Goal: Task Accomplishment & Management: Manage account settings

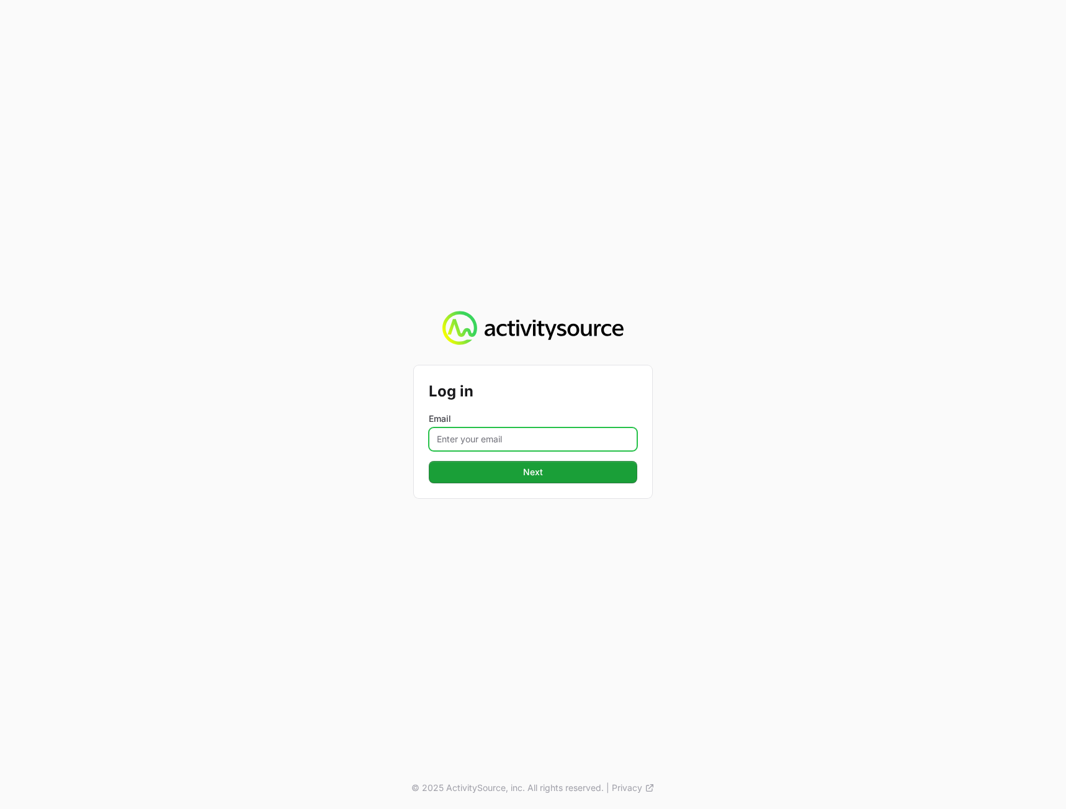
click at [471, 430] on input "Email" at bounding box center [533, 439] width 208 height 24
type input "[PERSON_NAME][EMAIL_ADDRESS][DOMAIN_NAME]"
click at [878, 452] on div "Log in Email [PERSON_NAME][EMAIL_ADDRESS][DOMAIN_NAME] Next © 2025 ActivitySour…" at bounding box center [533, 404] width 1066 height 809
click at [537, 461] on button "Next" at bounding box center [533, 472] width 208 height 22
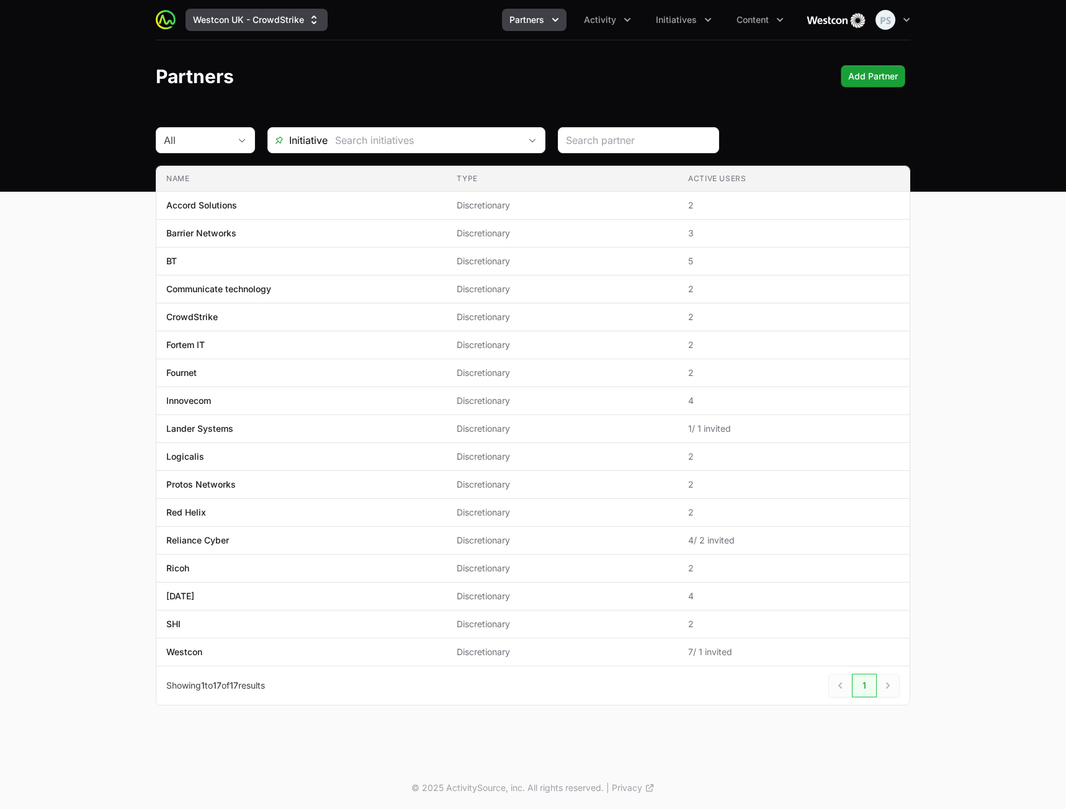
click at [220, 20] on button "Westcon UK - CrowdStrike" at bounding box center [256, 20] width 142 height 22
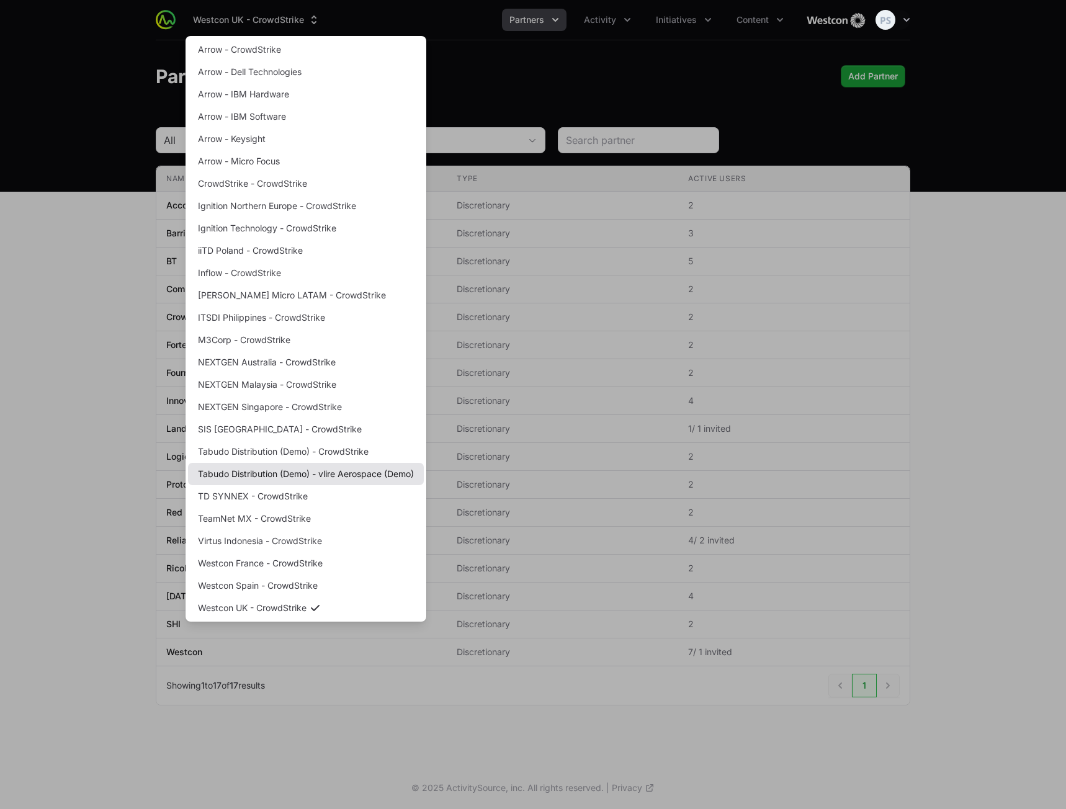
click at [298, 474] on link "Tabudo Distribution (Demo) - vlire Aerospace (Demo)" at bounding box center [306, 474] width 236 height 22
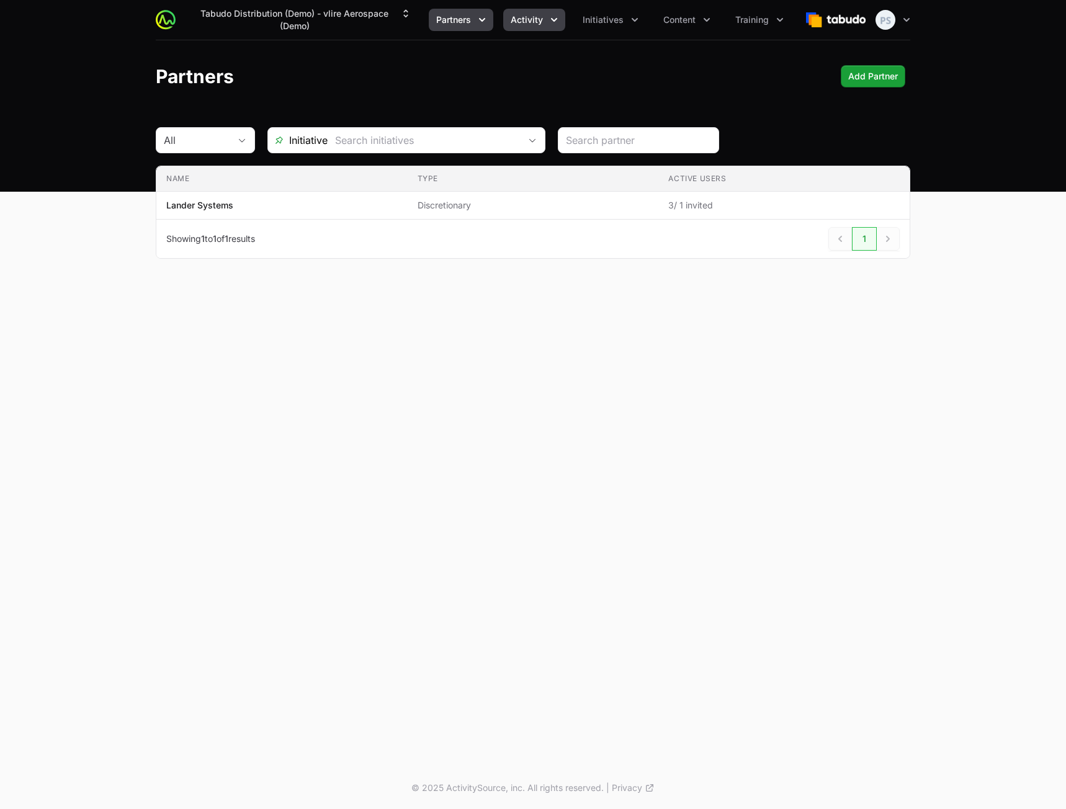
click at [515, 19] on span "Activity" at bounding box center [526, 20] width 32 height 12
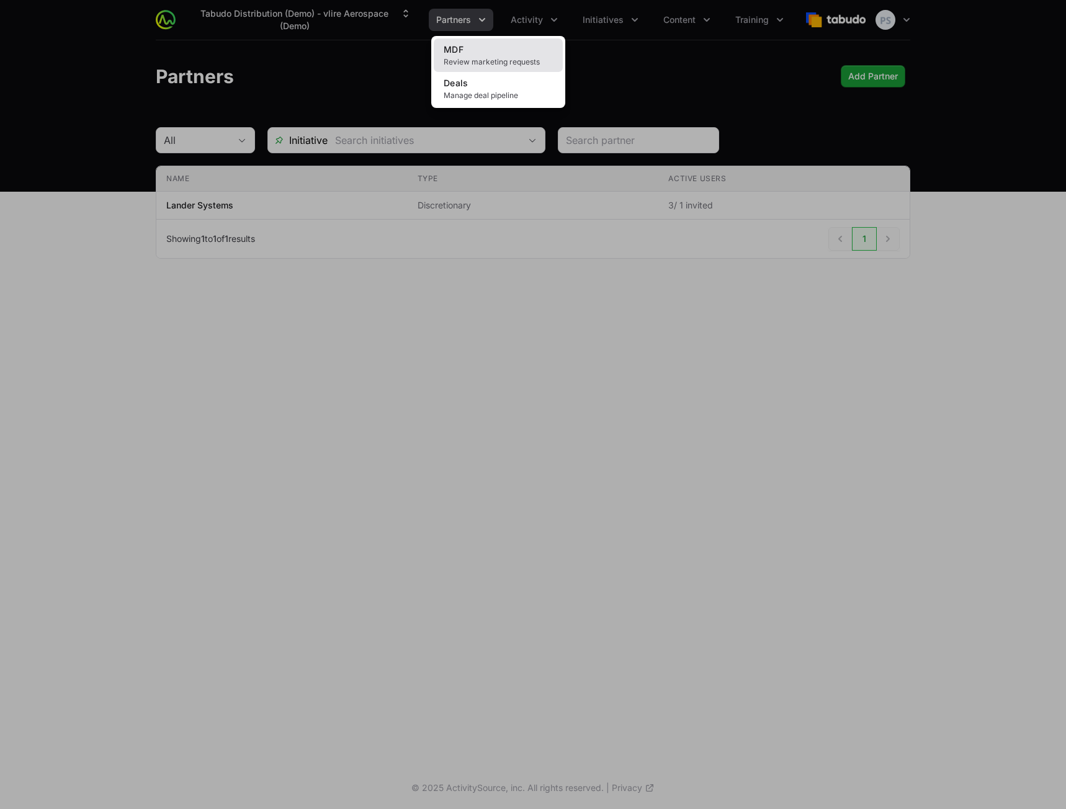
click at [509, 44] on link "MDF Review marketing requests" at bounding box center [498, 54] width 129 height 33
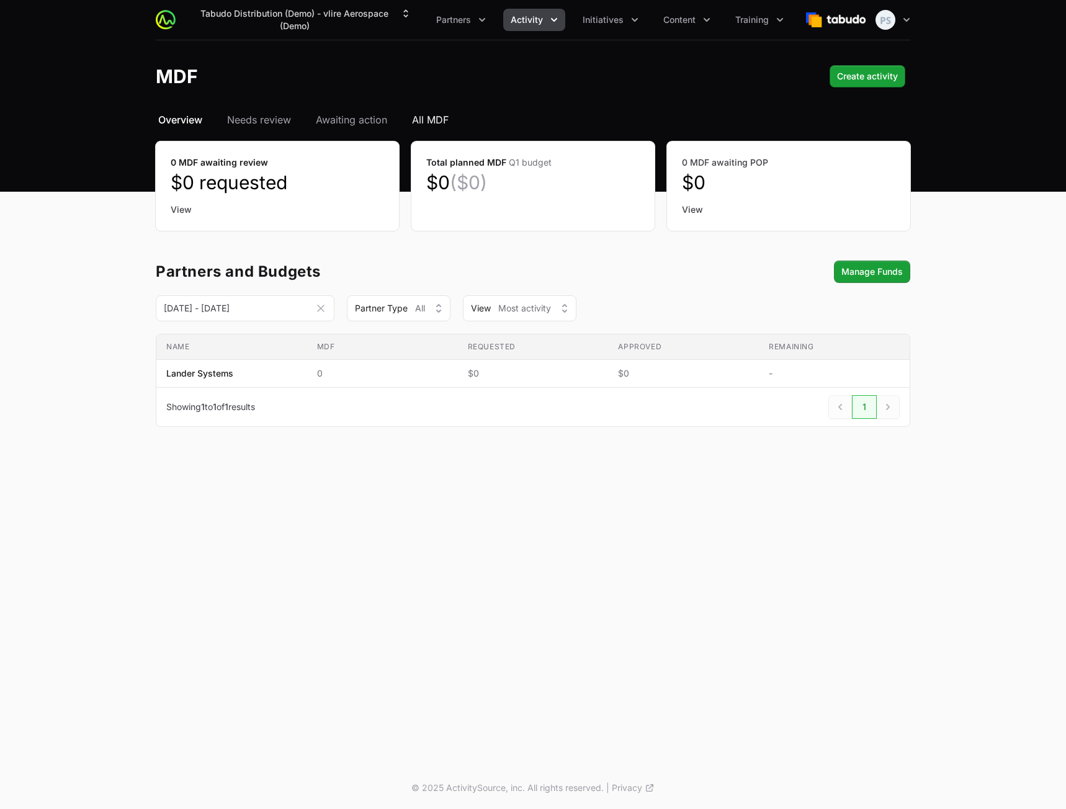
click at [428, 118] on span "All MDF" at bounding box center [430, 119] width 37 height 15
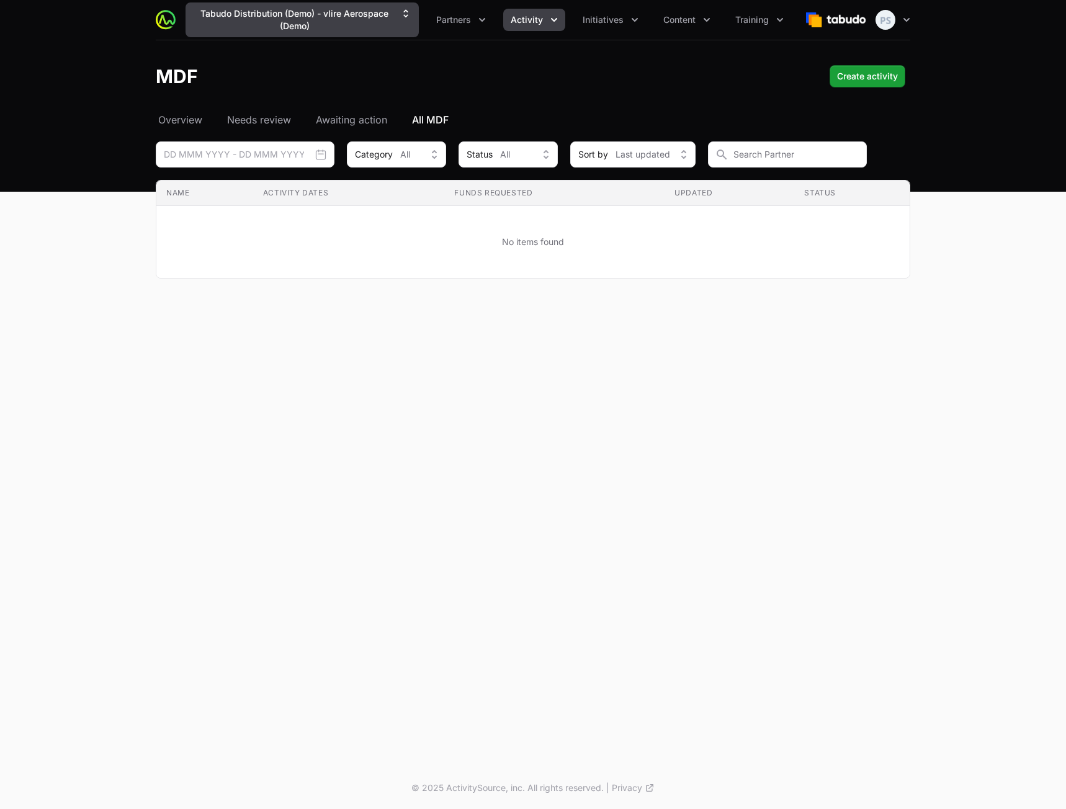
click at [356, 27] on button "Tabudo Distribution (Demo) - vlire Aerospace (Demo)" at bounding box center [301, 19] width 233 height 35
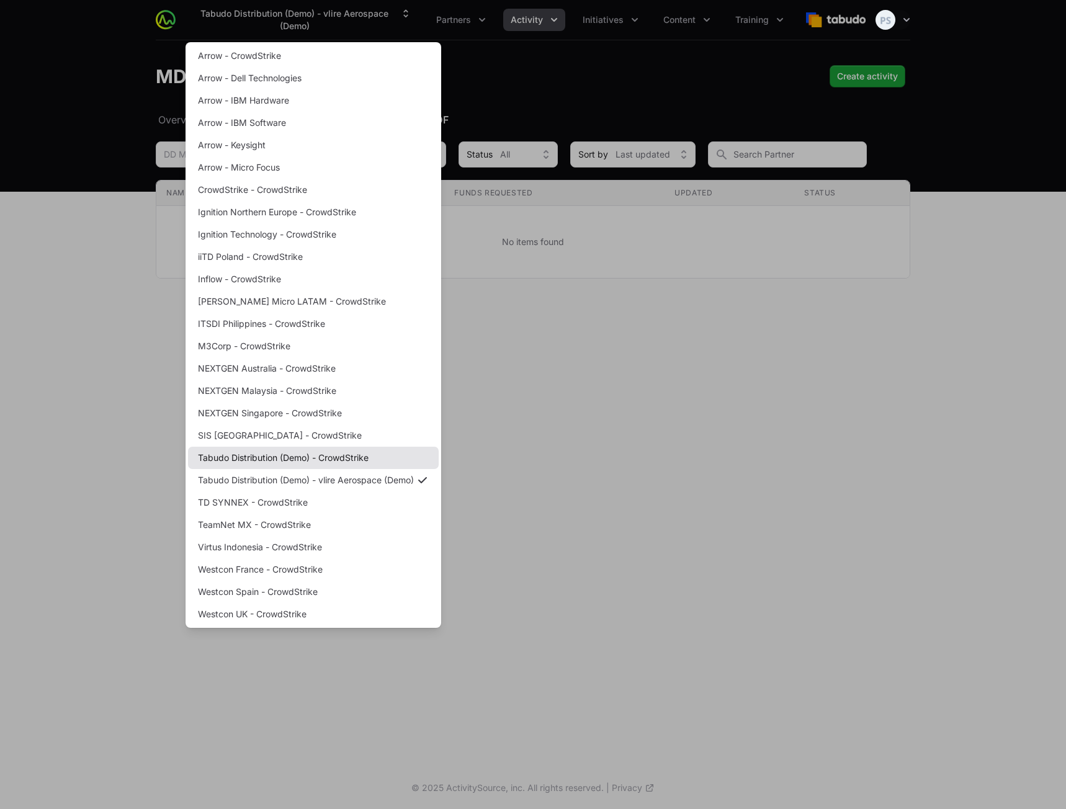
click at [344, 456] on link "Tabudo Distribution (Demo) - CrowdStrike" at bounding box center [313, 458] width 251 height 22
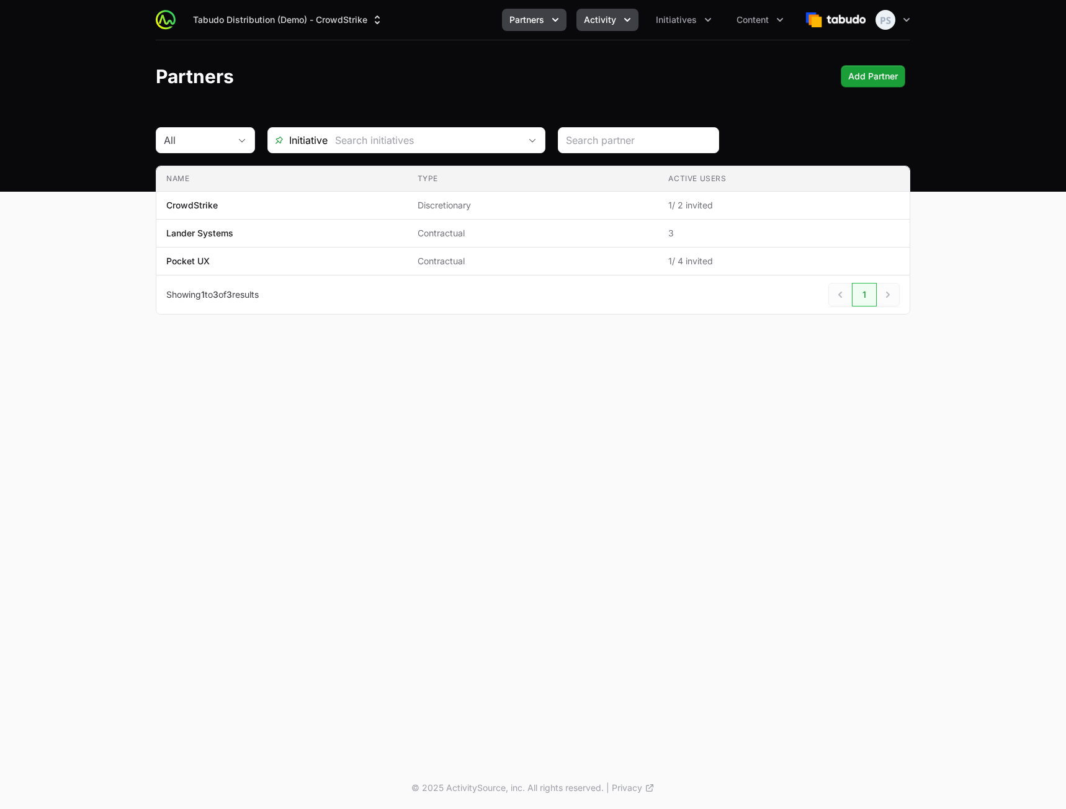
click at [597, 29] on button "Activity" at bounding box center [607, 20] width 62 height 22
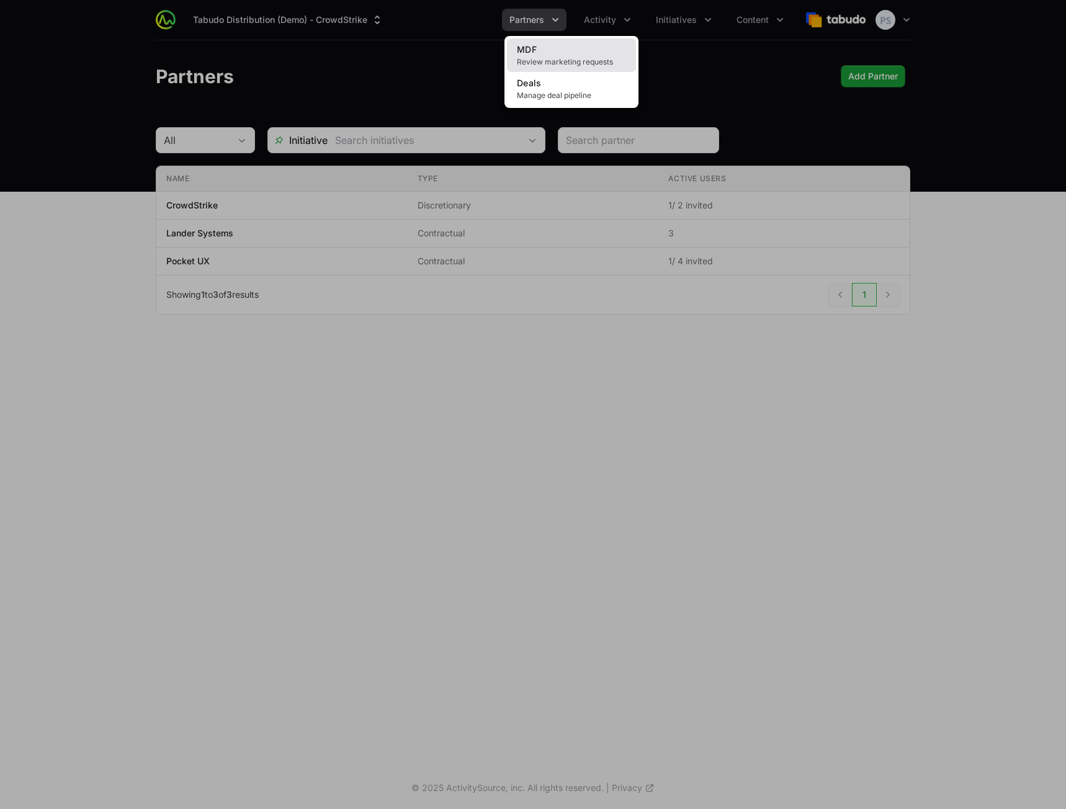
click at [579, 48] on link "MDF Review marketing requests" at bounding box center [571, 54] width 129 height 33
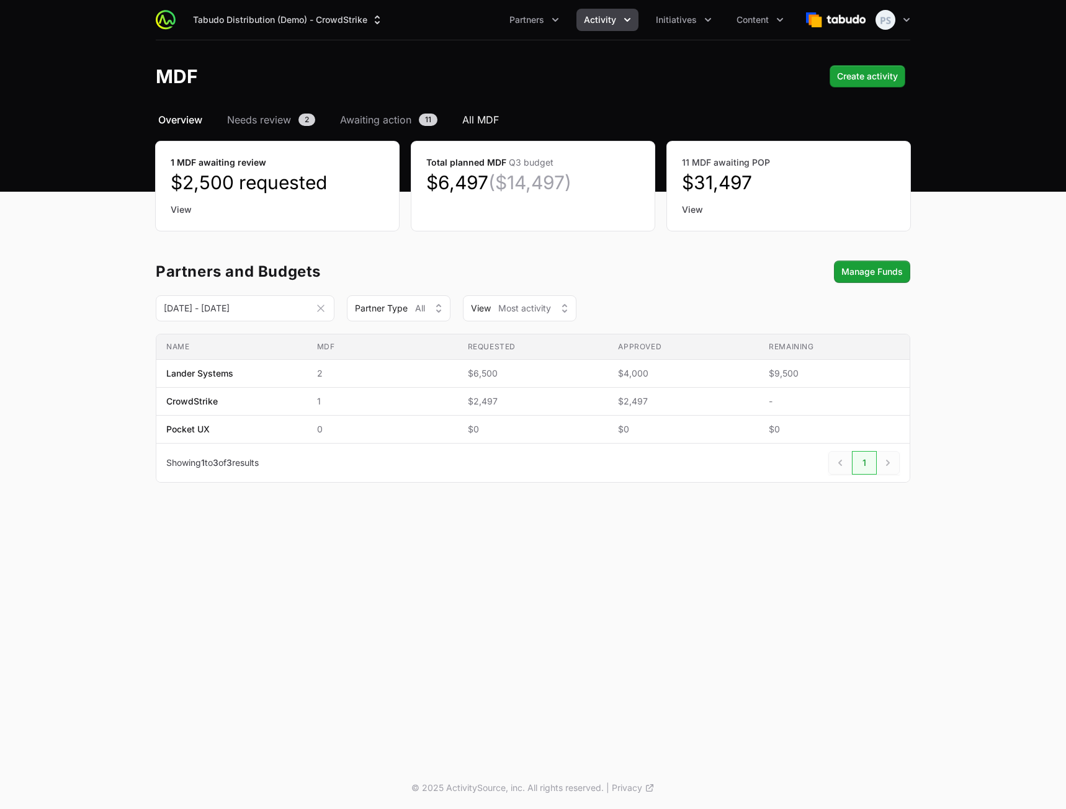
click at [474, 118] on span "All MDF" at bounding box center [480, 119] width 37 height 15
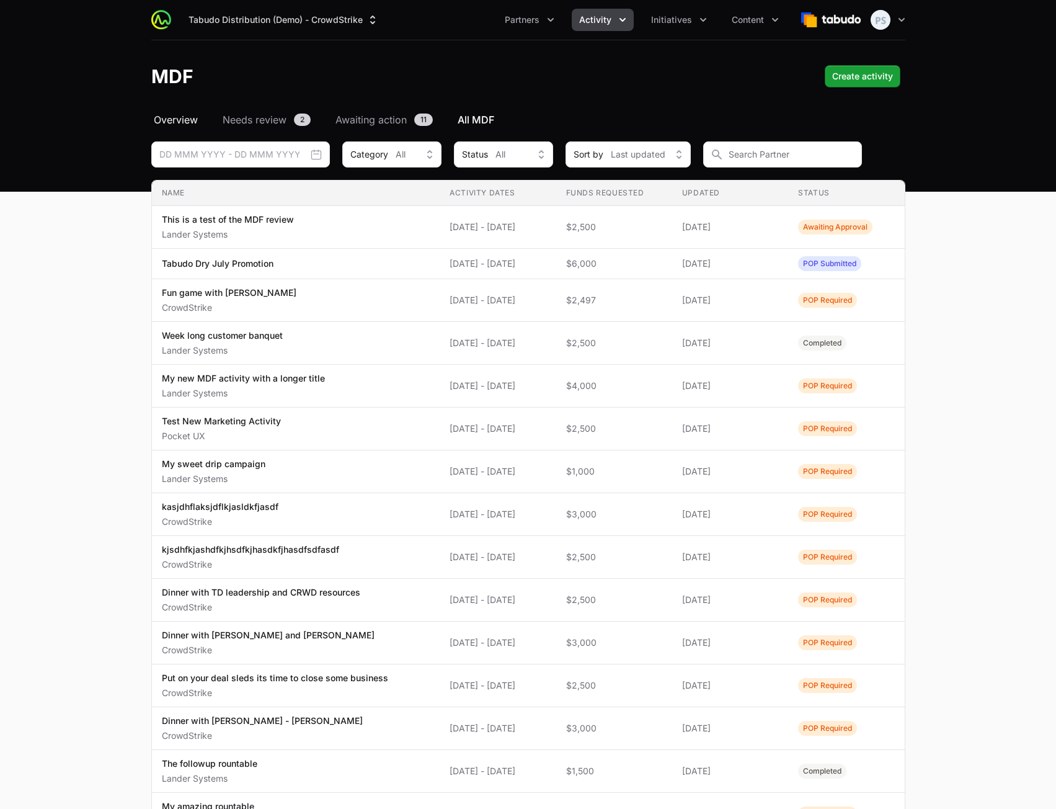
click at [189, 118] on span "Overview" at bounding box center [176, 119] width 44 height 15
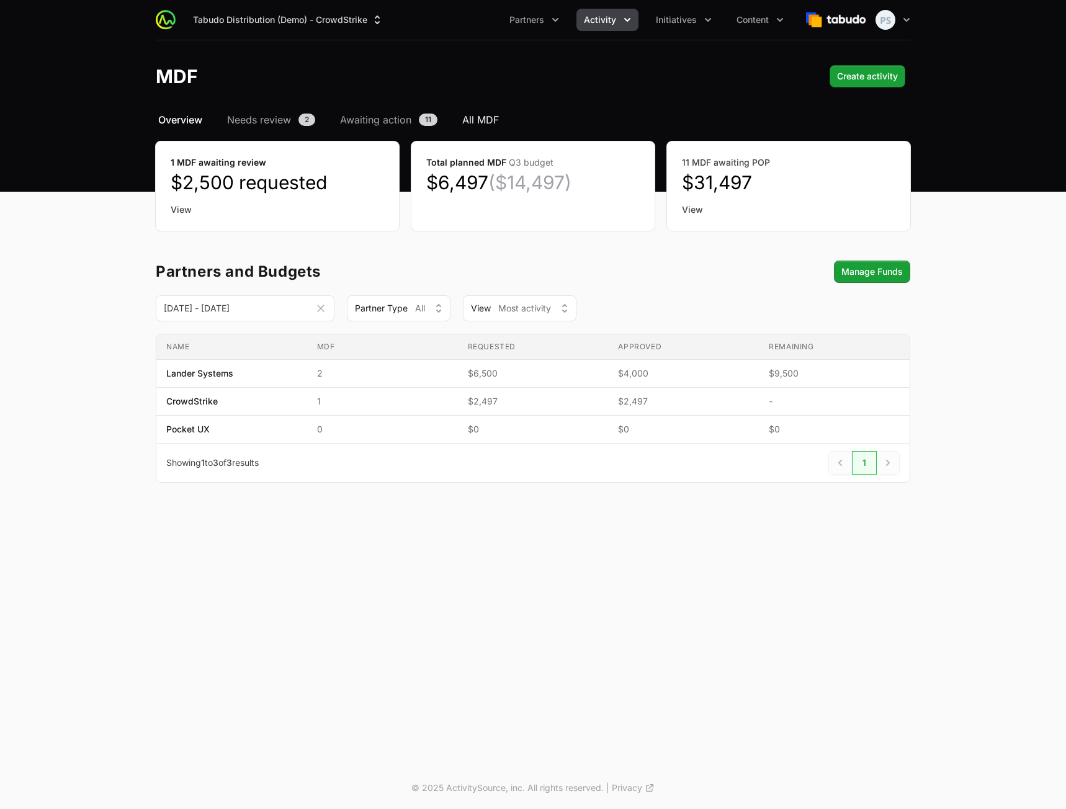
click at [478, 122] on span "All MDF" at bounding box center [480, 119] width 37 height 15
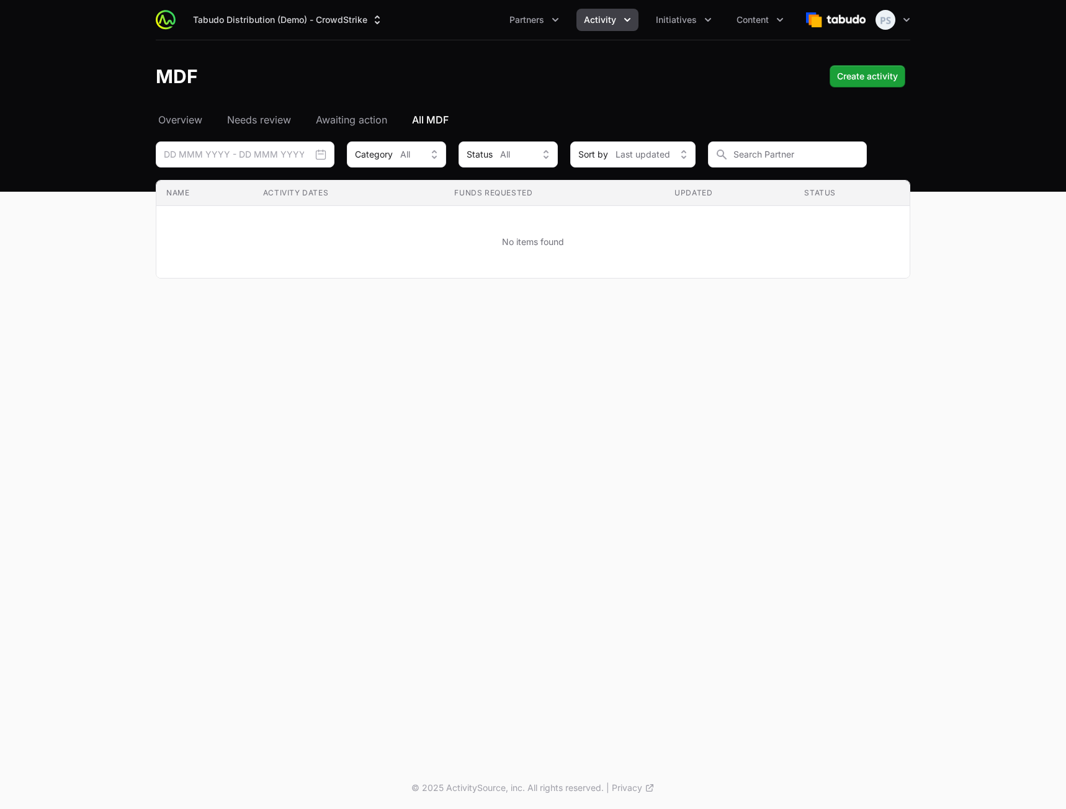
click at [166, 127] on div "Select a tab Overview Needs review Awaiting action All MDF Overview Needs revie…" at bounding box center [533, 210] width 794 height 196
click at [170, 117] on span "Overview" at bounding box center [180, 119] width 44 height 15
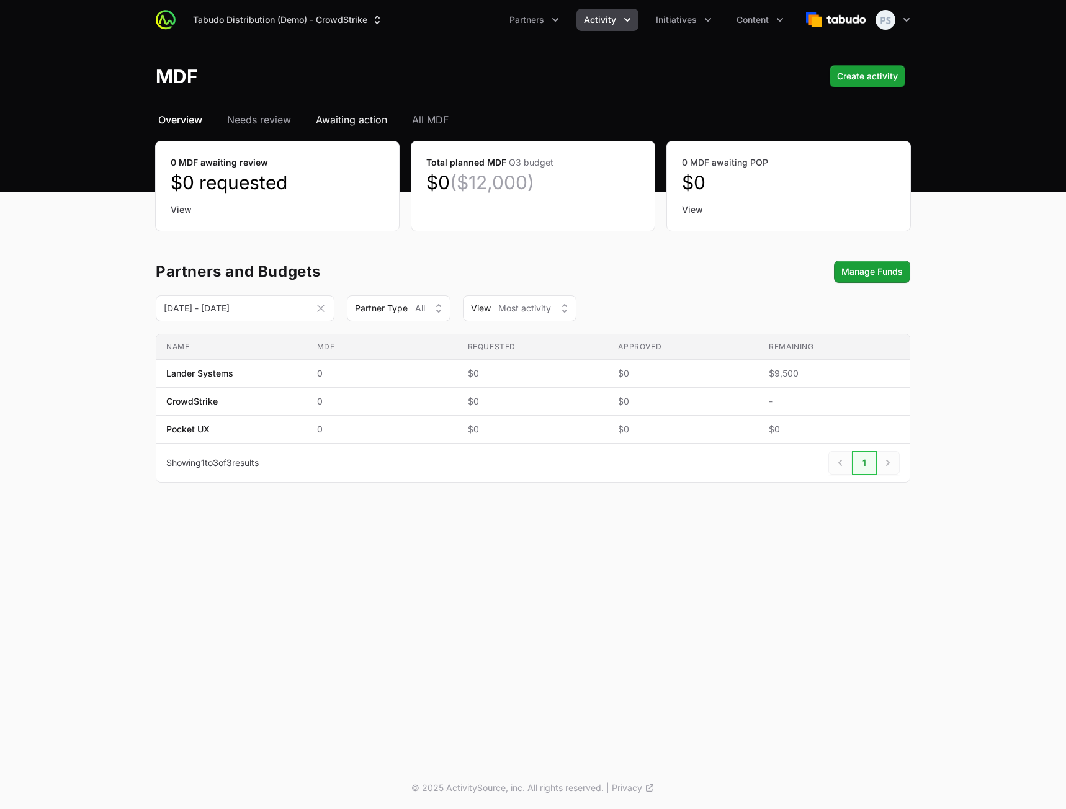
click at [367, 122] on span "Awaiting action" at bounding box center [351, 119] width 71 height 15
